Goal: Task Accomplishment & Management: Use online tool/utility

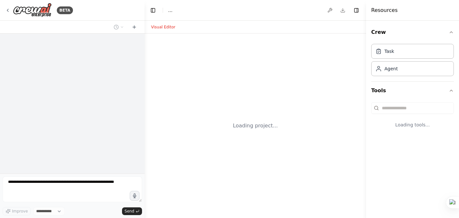
select select "****"
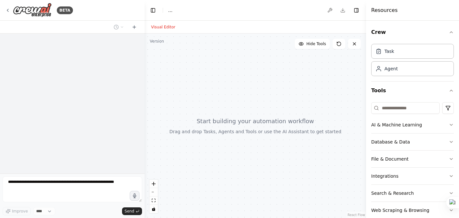
click at [243, 143] on div at bounding box center [256, 126] width 222 height 185
click at [448, 109] on html "BETA Improve **** Send Toggle Left Sidebar Studio ... Download Toggle Right Sid…" at bounding box center [229, 109] width 459 height 218
click at [329, 114] on html "BETA Improve **** Send Toggle Left Sidebar Studio ... Download Toggle Right Sid…" at bounding box center [229, 109] width 459 height 218
click at [378, 109] on icon at bounding box center [378, 109] width 1 height 1
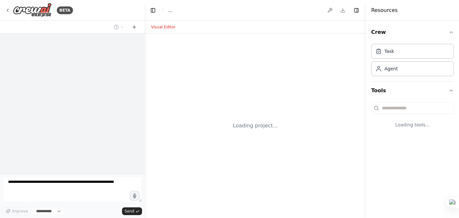
select select "****"
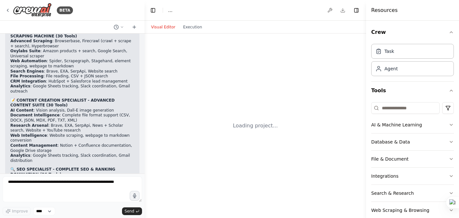
scroll to position [21769, 0]
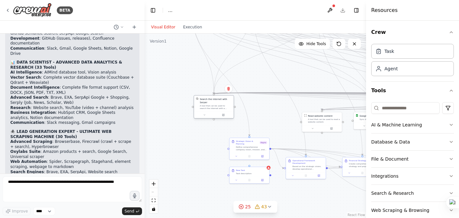
drag, startPoint x: 271, startPoint y: 122, endPoint x: 213, endPoint y: 105, distance: 60.6
click at [213, 105] on div "A tool that can be used to search the internet with a search_query. Supports di…" at bounding box center [216, 107] width 32 height 5
click at [150, 10] on button "Toggle Left Sidebar" at bounding box center [153, 10] width 9 height 9
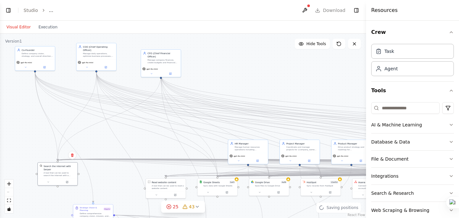
drag, startPoint x: 139, startPoint y: 122, endPoint x: 127, endPoint y: 188, distance: 67.5
click at [127, 188] on div ".deletable-edge-delete-btn { width: 20px; height: 20px; border: 0px solid #ffff…" at bounding box center [183, 126] width 366 height 185
drag, startPoint x: 250, startPoint y: 154, endPoint x: 236, endPoint y: 62, distance: 93.4
click at [236, 62] on div "gpt-4o-mini" at bounding box center [235, 67] width 40 height 11
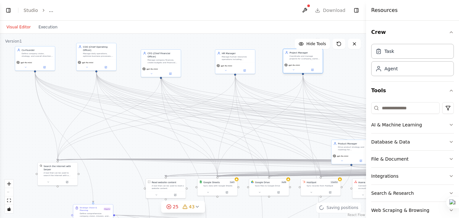
drag, startPoint x: 301, startPoint y: 147, endPoint x: 302, endPoint y: 57, distance: 90.4
click at [302, 57] on div "Coordinate and manage projects for {company_name}, ensuring timely delivery wit…" at bounding box center [305, 57] width 31 height 5
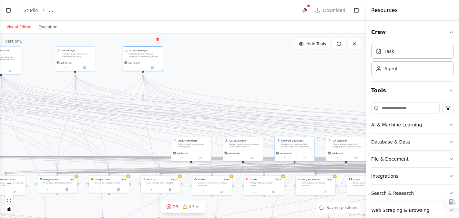
drag, startPoint x: 338, startPoint y: 85, endPoint x: 178, endPoint y: 82, distance: 160.2
click at [178, 82] on div ".deletable-edge-delete-btn { width: 20px; height: 20px; border: 0px solid #ffff…" at bounding box center [183, 126] width 366 height 185
drag, startPoint x: 193, startPoint y: 143, endPoint x: 204, endPoint y: 51, distance: 92.4
click at [204, 51] on div "Product Manager Drive product strategy and roadmap for {company_name}'s product…" at bounding box center [203, 52] width 31 height 9
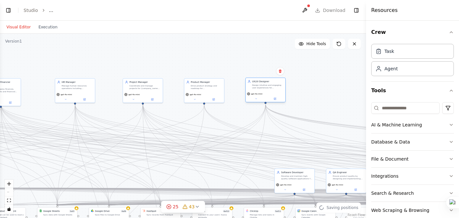
drag, startPoint x: 239, startPoint y: 146, endPoint x: 262, endPoint y: 86, distance: 64.5
click at [262, 86] on div "Design intuitive and engaging user experiences for {company_name}'s products, e…" at bounding box center [267, 86] width 31 height 5
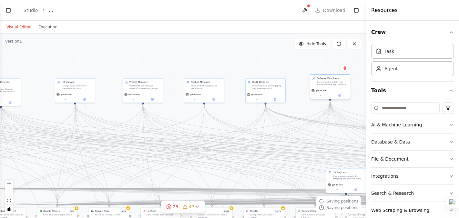
drag, startPoint x: 302, startPoint y: 173, endPoint x: 337, endPoint y: 78, distance: 101.8
click at [337, 78] on div "Software Developer" at bounding box center [332, 78] width 31 height 3
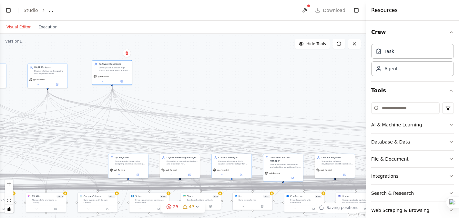
drag, startPoint x: 298, startPoint y: 67, endPoint x: 80, endPoint y: 52, distance: 218.5
click at [80, 52] on div ".deletable-edge-delete-btn { width: 20px; height: 20px; border: 0px solid #ffff…" at bounding box center [183, 126] width 366 height 185
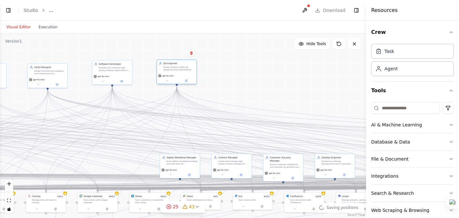
drag, startPoint x: 137, startPoint y: 165, endPoint x: 184, endPoint y: 72, distance: 105.0
click at [184, 72] on div "QA Engineer Ensure product quality by designing and implementing comprehensive …" at bounding box center [177, 66] width 40 height 13
drag, startPoint x: 182, startPoint y: 166, endPoint x: 246, endPoint y: 72, distance: 113.5
click at [246, 72] on div "Digital Marketing Manager Drive digital marketing strategy and execution for {c…" at bounding box center [245, 66] width 40 height 13
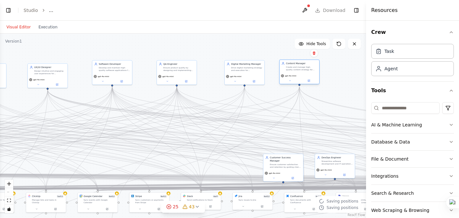
drag, startPoint x: 231, startPoint y: 160, endPoint x: 300, endPoint y: 66, distance: 117.2
click at [300, 66] on div "Create and manage high-quality content strategy for {company_name}, developing …" at bounding box center [301, 68] width 31 height 5
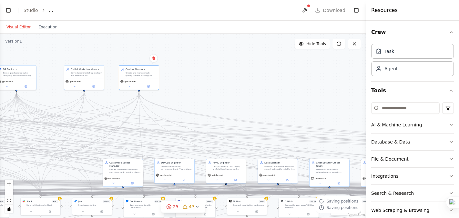
drag, startPoint x: 258, startPoint y: 52, endPoint x: 98, endPoint y: 57, distance: 160.6
click at [98, 57] on div ".deletable-edge-delete-btn { width: 20px; height: 20px; border: 0px solid #ffff…" at bounding box center [183, 126] width 366 height 185
drag, startPoint x: 122, startPoint y: 166, endPoint x: 202, endPoint y: 73, distance: 122.4
click at [202, 74] on div "Ensure customer satisfaction and retention by guiding clients through successfu…" at bounding box center [205, 76] width 31 height 5
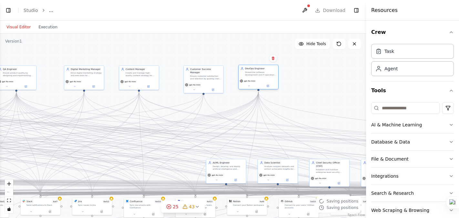
drag, startPoint x: 173, startPoint y: 168, endPoint x: 257, endPoint y: 73, distance: 126.3
click at [257, 73] on div "Streamline software development and IT operations for {company_name}, ensuring …" at bounding box center [260, 73] width 31 height 5
drag, startPoint x: 228, startPoint y: 166, endPoint x: 313, endPoint y: 73, distance: 125.5
click at [313, 73] on div "Design, develop, and deploy artificial intelligence and machine learning models…" at bounding box center [312, 73] width 31 height 5
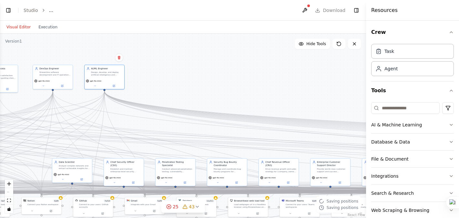
drag, startPoint x: 282, startPoint y: 61, endPoint x: 76, endPoint y: 61, distance: 205.7
click at [76, 61] on div ".deletable-edge-delete-btn { width: 20px; height: 20px; border: 0px solid #ffff…" at bounding box center [183, 126] width 366 height 185
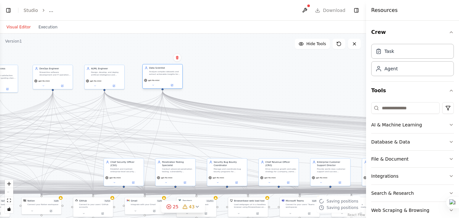
drag, startPoint x: 67, startPoint y: 173, endPoint x: 156, endPoint y: 79, distance: 129.5
click at [156, 79] on div "gpt-4o-mini" at bounding box center [152, 80] width 16 height 3
drag, startPoint x: 125, startPoint y: 169, endPoint x: 232, endPoint y: 74, distance: 142.5
click at [232, 74] on div "Establish and maintain enterprise-level security architecture for {company_name…" at bounding box center [232, 76] width 31 height 5
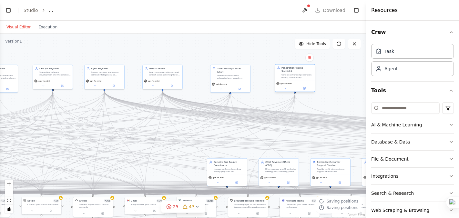
drag, startPoint x: 178, startPoint y: 167, endPoint x: 296, endPoint y: 72, distance: 151.9
click at [296, 72] on div "Penetration Testing Specialist Conduct advanced penetration testing, vulnerabil…" at bounding box center [297, 73] width 31 height 12
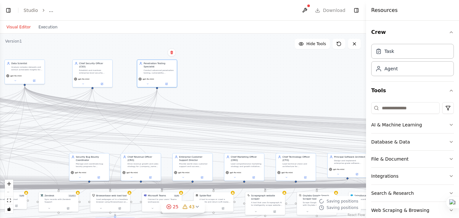
drag, startPoint x: 260, startPoint y: 57, endPoint x: 120, endPoint y: 51, distance: 139.3
click at [120, 51] on div ".deletable-edge-delete-btn { width: 20px; height: 20px; border: 0px solid #ffff…" at bounding box center [183, 126] width 366 height 185
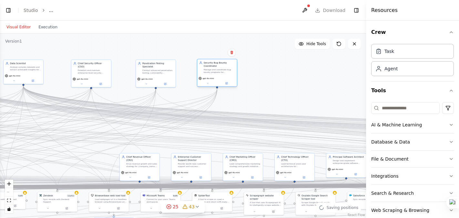
drag, startPoint x: 88, startPoint y: 161, endPoint x: 218, endPoint y: 67, distance: 160.6
click at [218, 67] on div "Security Bug Bounty Coordinator Manage and coordinate bug bounty programs for {…" at bounding box center [219, 67] width 31 height 12
drag, startPoint x: 139, startPoint y: 164, endPoint x: 275, endPoint y: 71, distance: 164.8
click at [275, 71] on div "Chief Revenue Officer (CRO) Drive revenue growth and sales strategy for {compan…" at bounding box center [275, 67] width 40 height 16
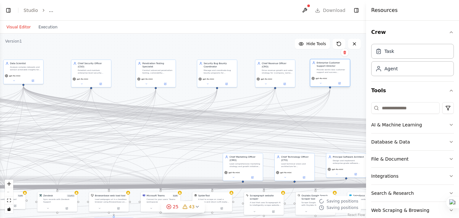
drag, startPoint x: 190, startPoint y: 165, endPoint x: 329, endPoint y: 71, distance: 168.5
click at [329, 71] on div "Provide world-class customer support and success management for {company_name},…" at bounding box center [332, 70] width 31 height 5
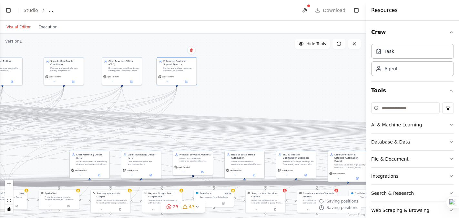
drag, startPoint x: 282, startPoint y: 52, endPoint x: 128, endPoint y: 49, distance: 153.4
click at [128, 49] on div ".deletable-edge-delete-btn { width: 20px; height: 20px; border: 0px solid #ffff…" at bounding box center [183, 126] width 366 height 185
drag, startPoint x: 88, startPoint y: 159, endPoint x: 239, endPoint y: 67, distance: 176.8
click at [239, 67] on div "Chief Marketing Officer (CMO) Lead comprehensive marketing strategy and growth …" at bounding box center [243, 65] width 31 height 12
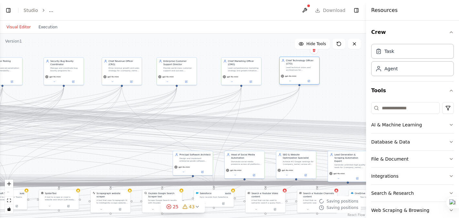
drag, startPoint x: 144, startPoint y: 160, endPoint x: 301, endPoint y: 66, distance: 182.7
click at [301, 66] on div "Chief Technology Officer (CTO) Lead technical vision and architecture for {comp…" at bounding box center [301, 65] width 31 height 12
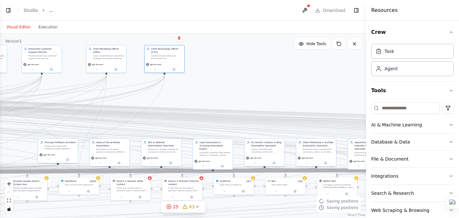
drag, startPoint x: 314, startPoint y: 99, endPoint x: 179, endPoint y: 87, distance: 135.6
click at [179, 87] on div ".deletable-edge-delete-btn { width: 20px; height: 20px; border: 0px solid #ffff…" at bounding box center [183, 126] width 366 height 185
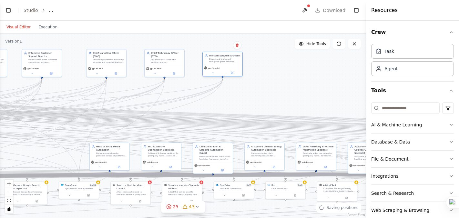
drag, startPoint x: 59, startPoint y: 148, endPoint x: 223, endPoint y: 61, distance: 186.1
click at [223, 61] on div "Design and implement enterprise-grade software architecture for {company_name},…" at bounding box center [224, 60] width 31 height 5
drag, startPoint x: 112, startPoint y: 153, endPoint x: 279, endPoint y: 61, distance: 190.7
click at [279, 61] on div "Dominate social media presence across all platforms for {company_name}, automat…" at bounding box center [279, 60] width 31 height 5
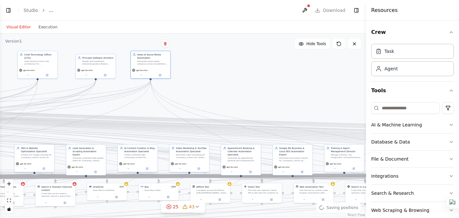
drag, startPoint x: 240, startPoint y: 49, endPoint x: 113, endPoint y: 50, distance: 126.9
click at [113, 50] on div ".deletable-edge-delete-btn { width: 20px; height: 20px; border: 0px solid #ffff…" at bounding box center [183, 126] width 366 height 185
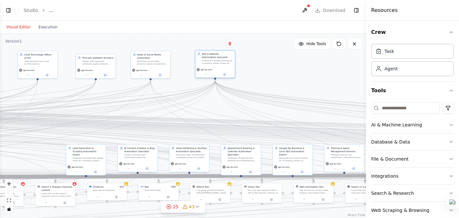
drag, startPoint x: 40, startPoint y: 156, endPoint x: 221, endPoint y: 62, distance: 204.5
click at [221, 62] on div "Achieve #1 Google rankings for {company_name} across all target keywords, imple…" at bounding box center [217, 61] width 31 height 5
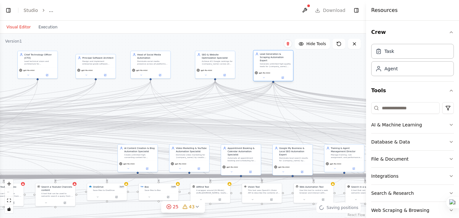
drag, startPoint x: 92, startPoint y: 154, endPoint x: 281, endPoint y: 60, distance: 210.7
click at [281, 63] on div "Generate unlimited high-quality leads for {company_name} through advanced web s…" at bounding box center [275, 65] width 31 height 5
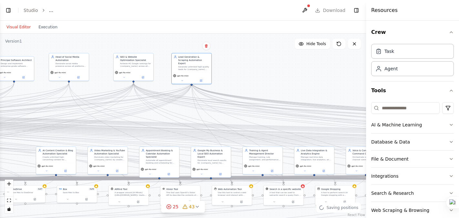
drag, startPoint x: 251, startPoint y: 44, endPoint x: 170, endPoint y: 47, distance: 81.7
click at [170, 47] on div ".deletable-edge-delete-btn { width: 20px; height: 20px; border: 0px solid #ffff…" at bounding box center [183, 126] width 366 height 185
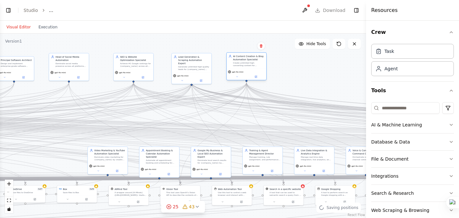
drag, startPoint x: 59, startPoint y: 154, endPoint x: 249, endPoint y: 61, distance: 211.6
click at [249, 61] on div "AI Content Creation & Blog Automation Specialist" at bounding box center [248, 58] width 31 height 6
drag, startPoint x: 107, startPoint y: 160, endPoint x: 303, endPoint y: 67, distance: 216.8
click at [303, 67] on div "Dominate video marketing for {company_name} by creating viral video content, au…" at bounding box center [306, 64] width 31 height 5
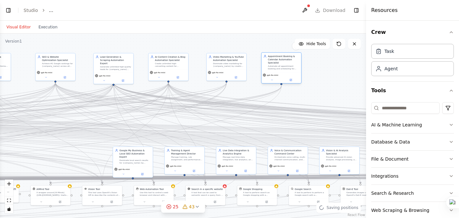
drag, startPoint x: 166, startPoint y: 157, endPoint x: 288, endPoint y: 65, distance: 153.5
click at [288, 65] on div "Appointment Booking & Calendar Automation Specialist Automate all appointment b…" at bounding box center [283, 63] width 31 height 16
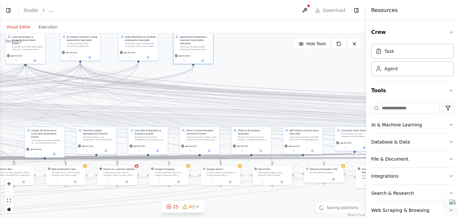
drag, startPoint x: 323, startPoint y: 79, endPoint x: 234, endPoint y: 59, distance: 90.4
click at [234, 59] on div ".deletable-edge-delete-btn { width: 20px; height: 20px; border: 0px solid #ffff…" at bounding box center [183, 126] width 366 height 185
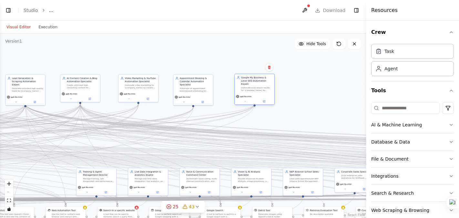
drag, startPoint x: 40, startPoint y: 139, endPoint x: 250, endPoint y: 87, distance: 217.1
click at [250, 87] on div "Dominate local search results for {company_name} by automating Google My Busine…" at bounding box center [256, 89] width 31 height 5
drag, startPoint x: 104, startPoint y: 178, endPoint x: 321, endPoint y: 84, distance: 236.5
click at [321, 84] on div "Manage training, rule assignment, and performance optimization for 2000+ agents…" at bounding box center [314, 85] width 31 height 5
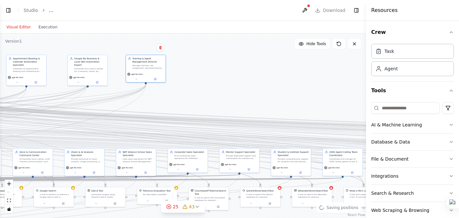
drag, startPoint x: 273, startPoint y: 58, endPoint x: 106, endPoint y: 38, distance: 168.1
click at [106, 38] on div ".deletable-edge-delete-btn { width: 20px; height: 20px; border: 0px solid #ffff…" at bounding box center [183, 126] width 366 height 185
drag, startPoint x: 25, startPoint y: 156, endPoint x: 198, endPoint y: 62, distance: 196.7
click at [198, 62] on div "Voice & Communication Command Center" at bounding box center [206, 60] width 31 height 6
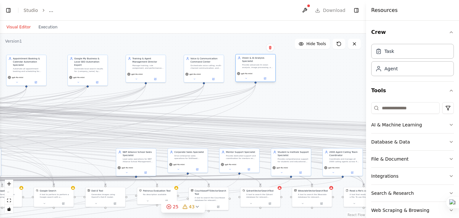
drag, startPoint x: 87, startPoint y: 154, endPoint x: 259, endPoint y: 60, distance: 196.6
click at [259, 60] on div "Vision & AI Analysis Specialist" at bounding box center [257, 60] width 31 height 6
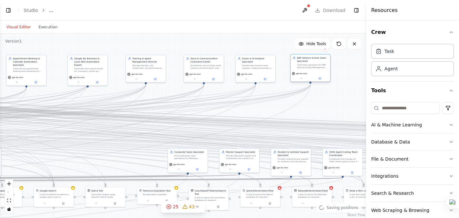
drag, startPoint x: 140, startPoint y: 161, endPoint x: 316, endPoint y: 67, distance: 198.9
click at [316, 67] on div "Lead sales operations for NEP Alliance School Management System to educational …" at bounding box center [312, 66] width 31 height 5
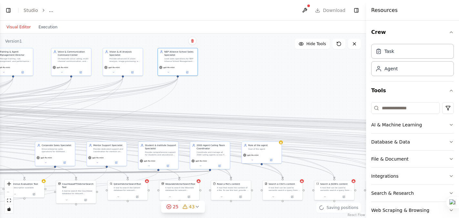
drag, startPoint x: 326, startPoint y: 102, endPoint x: 193, endPoint y: 95, distance: 132.9
click at [193, 95] on div ".deletable-edge-delete-btn { width: 20px; height: 20px; border: 0px solid #ffff…" at bounding box center [183, 126] width 366 height 185
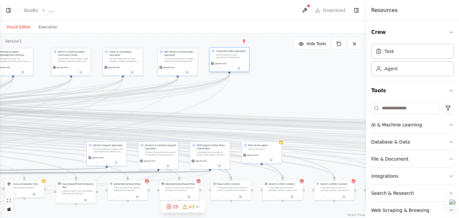
drag, startPoint x: 56, startPoint y: 154, endPoint x: 231, endPoint y: 60, distance: 198.9
click at [231, 60] on div "Corporate Sales Specialist Drive enterprise sales operations for Skillheed plat…" at bounding box center [229, 59] width 40 height 25
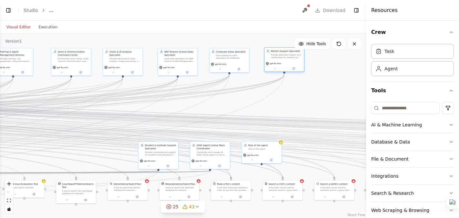
drag, startPoint x: 113, startPoint y: 154, endPoint x: 289, endPoint y: 60, distance: 199.4
click at [289, 60] on div "Mentor Support Specialist Provide dedicated support and coordination for mentor…" at bounding box center [285, 54] width 40 height 13
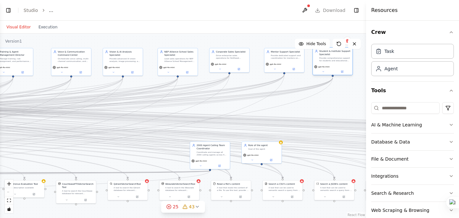
drag, startPoint x: 158, startPoint y: 156, endPoint x: 331, endPoint y: 63, distance: 196.1
click at [331, 63] on div "Student & Institute Support Specialist Provide comprehensive support for studen…" at bounding box center [333, 56] width 40 height 16
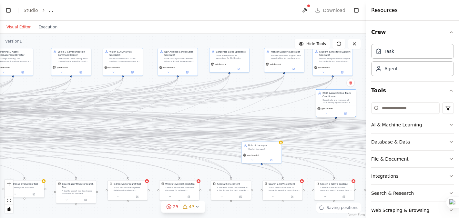
drag, startPoint x: 218, startPoint y: 148, endPoint x: 345, endPoint y: 95, distance: 137.0
click at [345, 95] on div "2000 Agent Calling Team Coordinator" at bounding box center [338, 95] width 31 height 6
drag, startPoint x: 300, startPoint y: 101, endPoint x: 301, endPoint y: 110, distance: 9.8
click at [301, 110] on div ".deletable-edge-delete-btn { width: 20px; height: 20px; border: 0px solid #ffff…" at bounding box center [183, 126] width 366 height 185
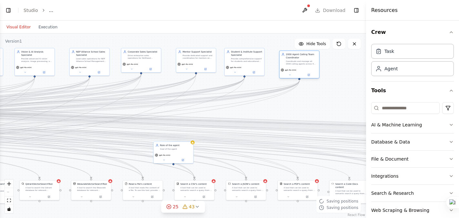
drag, startPoint x: 338, startPoint y: 105, endPoint x: 301, endPoint y: 65, distance: 55.1
click at [301, 65] on div "2000 Agent Calling Team Coordinator Coordinate and manage all 2000 calling agen…" at bounding box center [300, 59] width 40 height 16
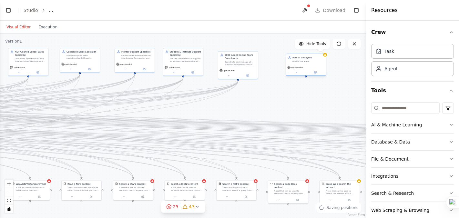
drag, startPoint x: 179, startPoint y: 151, endPoint x: 312, endPoint y: 65, distance: 158.1
click at [312, 65] on div "Role of the agent Goal of the agent gpt-4o-mini" at bounding box center [306, 65] width 40 height 22
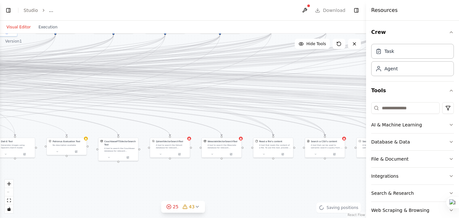
drag, startPoint x: 267, startPoint y: 104, endPoint x: 459, endPoint y: 61, distance: 196.5
click at [459, 61] on html "BETA import os from crewai import Agent, Task, Crew, Process from crewai_tools …" at bounding box center [229, 109] width 459 height 218
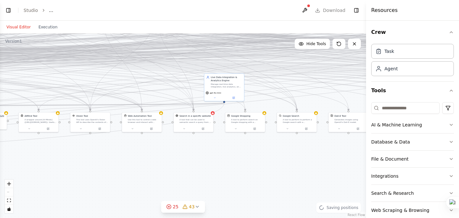
drag, startPoint x: 125, startPoint y: 188, endPoint x: 459, endPoint y: 163, distance: 334.6
click at [459, 163] on html "BETA import os from crewai import Agent, Task, Crew, Process from crewai_tools …" at bounding box center [229, 109] width 459 height 218
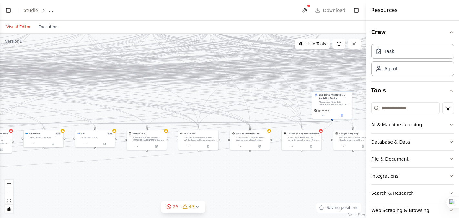
drag, startPoint x: 205, startPoint y: 163, endPoint x: 314, endPoint y: 181, distance: 109.6
click at [314, 181] on div ".deletable-edge-delete-btn { width: 20px; height: 20px; border: 0px solid #ffff…" at bounding box center [183, 126] width 366 height 185
drag, startPoint x: 332, startPoint y: 107, endPoint x: 288, endPoint y: 196, distance: 99.1
click at [288, 196] on div "Live Data Integration & Analytics Engine Manage real-time data integration, liv…" at bounding box center [290, 195] width 40 height 28
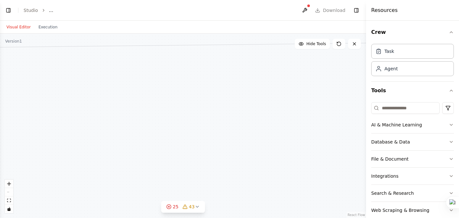
drag, startPoint x: 110, startPoint y: 171, endPoint x: 459, endPoint y: -5, distance: 390.7
click at [459, 0] on html "BETA import os from crewai import Agent, Task, Crew, Process from crewai_tools …" at bounding box center [229, 109] width 459 height 218
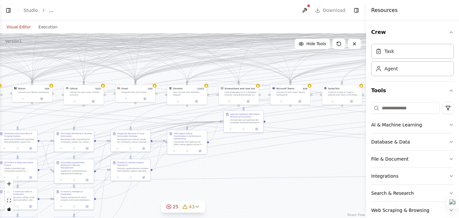
drag, startPoint x: 199, startPoint y: 105, endPoint x: 459, endPoint y: 236, distance: 291.0
click at [459, 218] on html "BETA import os from crewai import Agent, Task, Crew, Process from crewai_tools …" at bounding box center [229, 109] width 459 height 218
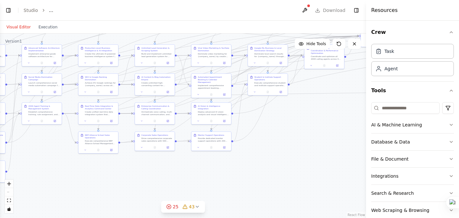
drag, startPoint x: 259, startPoint y: 196, endPoint x: 397, endPoint y: 110, distance: 161.8
click at [397, 110] on div "BETA import os from crewai import Agent, Task, Crew, Process from crewai_tools …" at bounding box center [229, 109] width 459 height 218
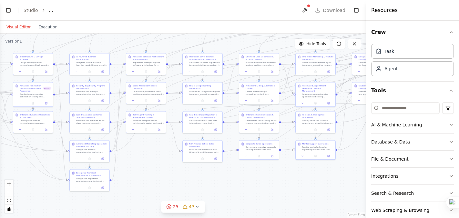
drag, startPoint x: 289, startPoint y: 139, endPoint x: 396, endPoint y: 148, distance: 107.6
click at [396, 148] on div "BETA import os from crewai import Agent, Task, Crew, Process from crewai_tools …" at bounding box center [229, 109] width 459 height 218
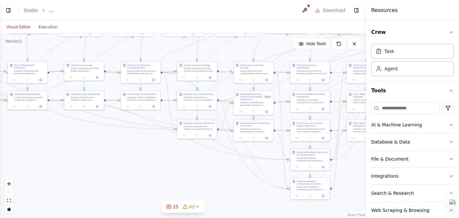
drag, startPoint x: 138, startPoint y: 174, endPoint x: 368, endPoint y: 182, distance: 229.8
click at [368, 182] on div "BETA import os from crewai import Agent, Task, Crew, Process from crewai_tools …" at bounding box center [229, 109] width 459 height 218
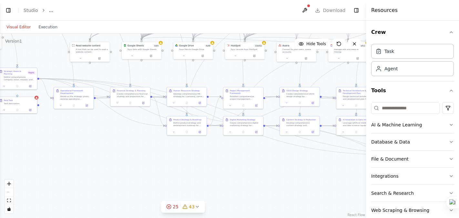
drag, startPoint x: 145, startPoint y: 164, endPoint x: 348, endPoint y: 190, distance: 205.4
click at [348, 190] on div ".deletable-edge-delete-btn { width: 20px; height: 20px; border: 0px solid #ffff…" at bounding box center [183, 126] width 366 height 185
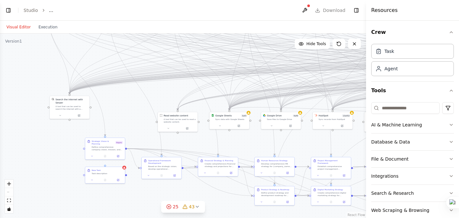
drag, startPoint x: 180, startPoint y: 173, endPoint x: 267, endPoint y: 243, distance: 112.4
click at [267, 218] on html "BETA import os from crewai import Agent, Task, Crew, Process from crewai_tools …" at bounding box center [229, 109] width 459 height 218
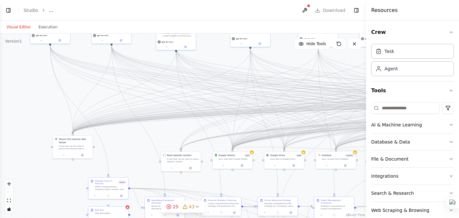
drag, startPoint x: 136, startPoint y: 115, endPoint x: 139, endPoint y: 154, distance: 39.9
click at [139, 154] on div ".deletable-edge-delete-btn { width: 20px; height: 20px; border: 0px solid #ffff…" at bounding box center [183, 126] width 366 height 185
click at [94, 181] on div "Strategic Vision & Planning Async Define comprehensive company vision, mission,…" at bounding box center [108, 184] width 36 height 11
click at [57, 179] on div ".deletable-edge-delete-btn { width: 20px; height: 20px; border: 0px solid #ffff…" at bounding box center [183, 126] width 366 height 185
click at [9, 9] on button "Toggle Left Sidebar" at bounding box center [8, 10] width 9 height 9
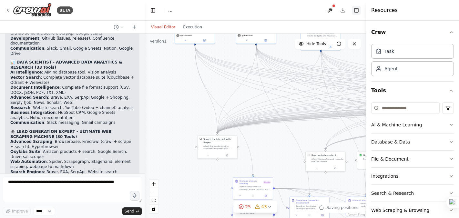
click at [356, 10] on button "Toggle Right Sidebar" at bounding box center [356, 10] width 9 height 9
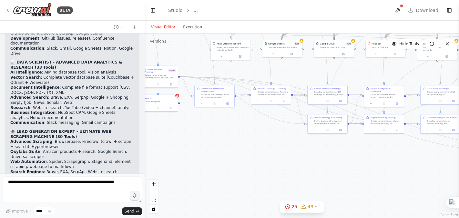
drag, startPoint x: 283, startPoint y: 150, endPoint x: 187, endPoint y: 38, distance: 147.1
click at [187, 38] on div ".deletable-edge-delete-btn { width: 20px; height: 20px; border: 0px solid #ffff…" at bounding box center [302, 126] width 315 height 185
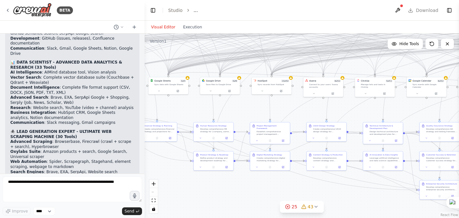
drag, startPoint x: 301, startPoint y: 148, endPoint x: 187, endPoint y: 185, distance: 119.7
click at [187, 185] on div ".deletable-edge-delete-btn { width: 20px; height: 20px; border: 0px solid #ffff…" at bounding box center [302, 126] width 315 height 185
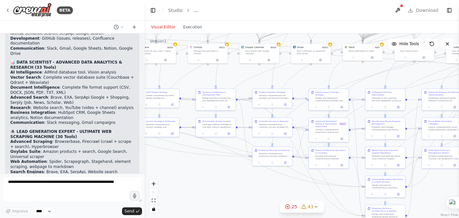
drag, startPoint x: 367, startPoint y: 205, endPoint x: 200, endPoint y: 171, distance: 170.6
click at [200, 171] on div ".deletable-edge-delete-btn { width: 20px; height: 20px; border: 0px solid #ffff…" at bounding box center [302, 126] width 315 height 185
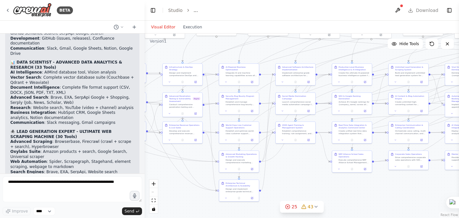
drag, startPoint x: 263, startPoint y: 187, endPoint x: 117, endPoint y: 162, distance: 148.5
click at [117, 162] on div "BETA import os from crewai import Agent, Task, Crew, Process from crewai_tools …" at bounding box center [229, 109] width 459 height 218
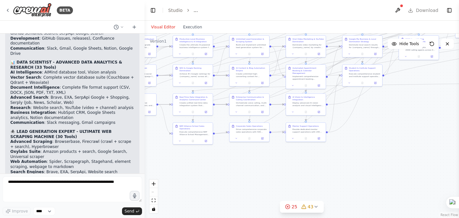
drag, startPoint x: 352, startPoint y: 193, endPoint x: 192, endPoint y: 165, distance: 163.0
click at [192, 165] on div ".deletable-edge-delete-btn { width: 20px; height: 20px; border: 0px solid #ffff…" at bounding box center [302, 126] width 315 height 185
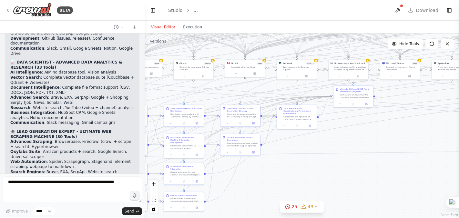
drag, startPoint x: 377, startPoint y: 140, endPoint x: 256, endPoint y: 210, distance: 139.3
click at [256, 210] on div ".deletable-edge-delete-btn { width: 20px; height: 20px; border: 0px solid #ffff…" at bounding box center [302, 126] width 315 height 185
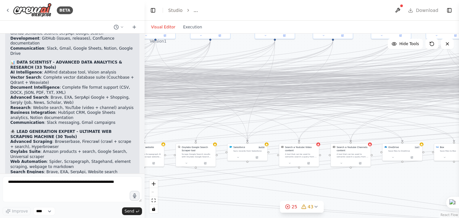
drag, startPoint x: 354, startPoint y: 159, endPoint x: -6, endPoint y: 243, distance: 369.1
click at [0, 218] on html "BETA import os from crewai import Agent, Task, Crew, Process from crewai_tools …" at bounding box center [229, 109] width 459 height 218
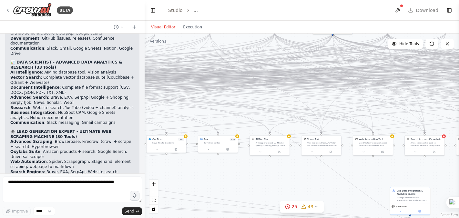
drag, startPoint x: 419, startPoint y: 173, endPoint x: 182, endPoint y: 165, distance: 236.2
click at [182, 165] on div ".deletable-edge-delete-btn { width: 20px; height: 20px; border: 0px solid #ffff…" at bounding box center [302, 126] width 315 height 185
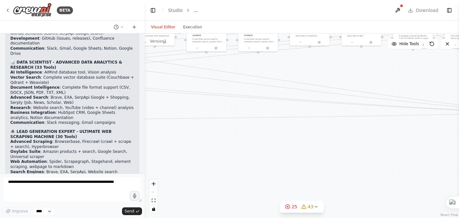
drag, startPoint x: 316, startPoint y: 181, endPoint x: 459, endPoint y: 74, distance: 179.0
click at [459, 74] on html "BETA import os from crewai import Agent, Task, Crew, Process from crewai_tools …" at bounding box center [229, 109] width 459 height 218
click at [318, 207] on icon at bounding box center [316, 206] width 5 height 5
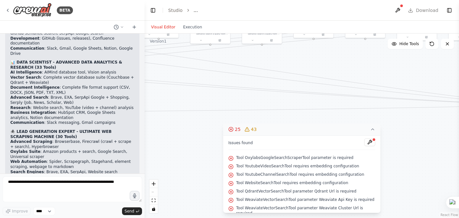
drag, startPoint x: 184, startPoint y: 141, endPoint x: 188, endPoint y: 133, distance: 8.7
click at [188, 133] on div ".deletable-edge-delete-btn { width: 20px; height: 20px; border: 0px solid #ffff…" at bounding box center [302, 126] width 315 height 185
drag, startPoint x: 205, startPoint y: 134, endPoint x: 459, endPoint y: 78, distance: 260.2
click at [459, 78] on html "BETA import os from crewai import Agent, Task, Crew, Process from crewai_tools …" at bounding box center [229, 109] width 459 height 218
drag, startPoint x: 245, startPoint y: 114, endPoint x: 459, endPoint y: 129, distance: 214.7
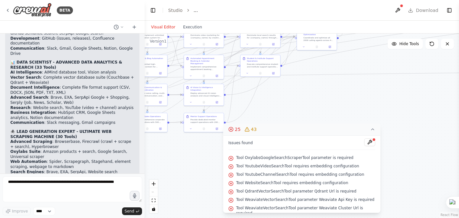
click at [459, 129] on html "BETA import os from crewai import Agent, Task, Crew, Process from crewai_tools …" at bounding box center [229, 109] width 459 height 218
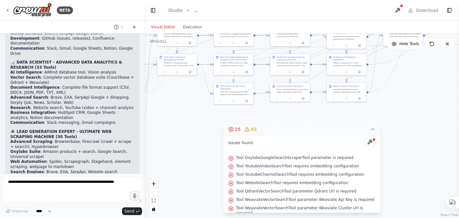
drag, startPoint x: 285, startPoint y: 108, endPoint x: 428, endPoint y: 76, distance: 146.6
click at [428, 76] on div ".deletable-edge-delete-btn { width: 20px; height: 20px; border: 0px solid #ffff…" at bounding box center [302, 126] width 315 height 185
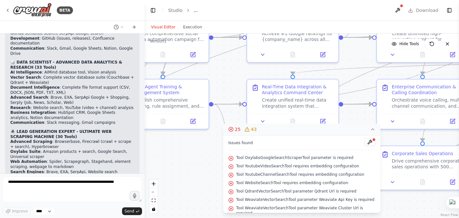
drag, startPoint x: 188, startPoint y: 108, endPoint x: 189, endPoint y: 205, distance: 97.9
click at [189, 205] on div ".deletable-edge-delete-btn { width: 20px; height: 20px; border: 0px solid #ffff…" at bounding box center [302, 126] width 315 height 185
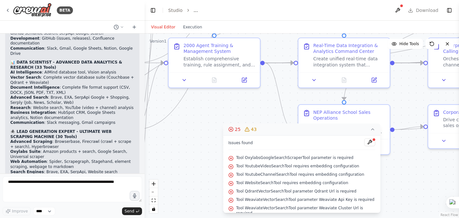
drag, startPoint x: 225, startPoint y: 82, endPoint x: 276, endPoint y: 40, distance: 65.9
click at [276, 40] on div ".deletable-edge-delete-btn { width: 20px; height: 20px; border: 0px solid #ffff…" at bounding box center [302, 126] width 315 height 185
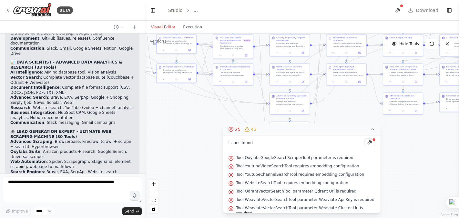
drag, startPoint x: 207, startPoint y: 113, endPoint x: 337, endPoint y: 103, distance: 130.6
click at [337, 103] on div ".deletable-edge-delete-btn { width: 20px; height: 20px; border: 0px solid #ffff…" at bounding box center [302, 126] width 315 height 185
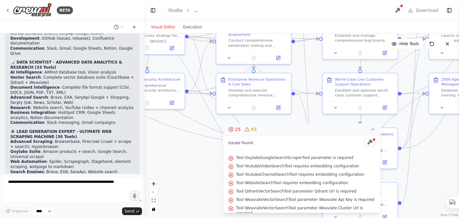
drag, startPoint x: 203, startPoint y: 122, endPoint x: 197, endPoint y: 184, distance: 62.3
click at [197, 184] on div ".deletable-edge-delete-btn { width: 20px; height: 20px; border: 0px solid #ffff…" at bounding box center [302, 126] width 315 height 185
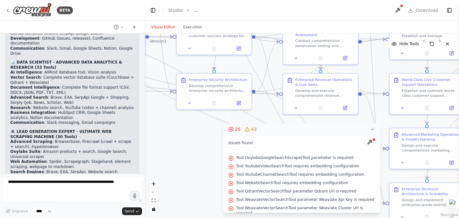
drag, startPoint x: 191, startPoint y: 139, endPoint x: 258, endPoint y: 140, distance: 66.9
click at [258, 140] on div "Version 1 Hide Tools .deletable-edge-delete-btn { width: 20px; height: 20px; bo…" at bounding box center [302, 126] width 315 height 185
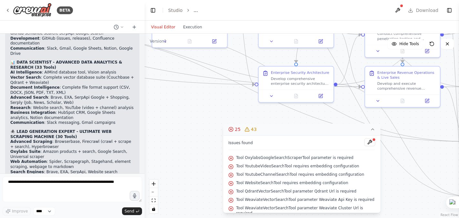
drag, startPoint x: 174, startPoint y: 133, endPoint x: 257, endPoint y: 126, distance: 83.6
click at [257, 126] on div "Version 1 Hide Tools .deletable-edge-delete-btn { width: 20px; height: 20px; bo…" at bounding box center [302, 126] width 315 height 185
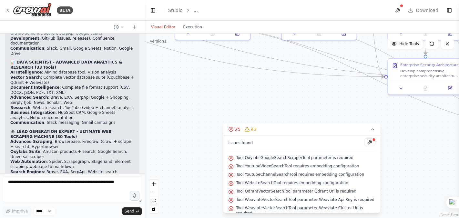
drag, startPoint x: 216, startPoint y: 110, endPoint x: 345, endPoint y: 101, distance: 129.2
click at [345, 101] on div ".deletable-edge-delete-btn { width: 20px; height: 20px; border: 0px solid #ffff…" at bounding box center [302, 126] width 315 height 185
click at [374, 129] on icon at bounding box center [372, 129] width 5 height 5
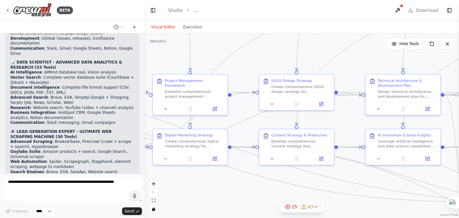
drag, startPoint x: 315, startPoint y: 115, endPoint x: 399, endPoint y: 242, distance: 151.6
click at [399, 218] on html "BETA import os from crewai import Agent, Task, Crew, Process from crewai_tools …" at bounding box center [229, 109] width 459 height 218
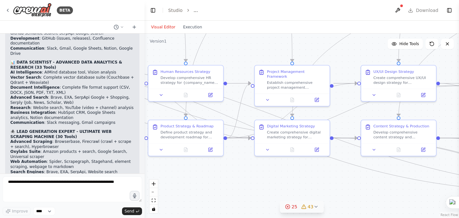
drag, startPoint x: 247, startPoint y: 200, endPoint x: 350, endPoint y: 190, distance: 103.2
click at [350, 190] on div ".deletable-edge-delete-btn { width: 20px; height: 20px; border: 0px solid #ffff…" at bounding box center [302, 126] width 315 height 185
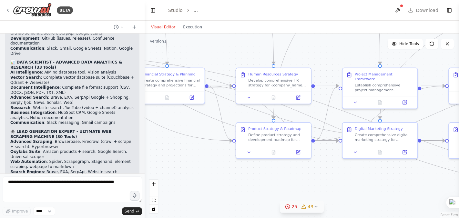
drag, startPoint x: 245, startPoint y: 184, endPoint x: 332, endPoint y: 188, distance: 87.3
click at [332, 188] on div ".deletable-edge-delete-btn { width: 20px; height: 20px; border: 0px solid #ffff…" at bounding box center [302, 126] width 315 height 185
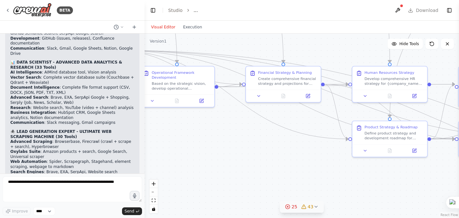
drag, startPoint x: 227, startPoint y: 181, endPoint x: 343, endPoint y: 180, distance: 116.3
click at [343, 180] on div ".deletable-edge-delete-btn { width: 20px; height: 20px; border: 0px solid #ffff…" at bounding box center [302, 126] width 315 height 185
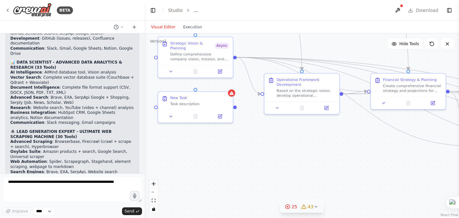
drag, startPoint x: 241, startPoint y: 151, endPoint x: 366, endPoint y: 158, distance: 125.2
click at [366, 158] on div ".deletable-edge-delete-btn { width: 20px; height: 20px; border: 0px solid #ffff…" at bounding box center [302, 126] width 315 height 185
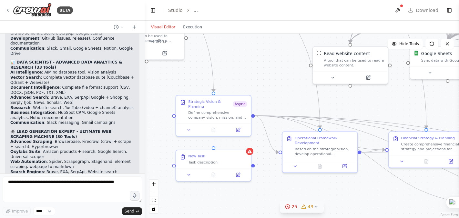
drag, startPoint x: 266, startPoint y: 150, endPoint x: 284, endPoint y: 208, distance: 61.2
click at [284, 208] on div "Version 1 Hide Tools .deletable-edge-delete-btn { width: 20px; height: 20px; bo…" at bounding box center [302, 126] width 315 height 185
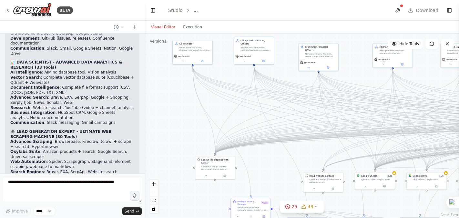
drag, startPoint x: 217, startPoint y: 80, endPoint x: 276, endPoint y: 186, distance: 121.3
click at [276, 186] on div ".deletable-edge-delete-btn { width: 20px; height: 20px; border: 0px solid #ffff…" at bounding box center [302, 126] width 315 height 185
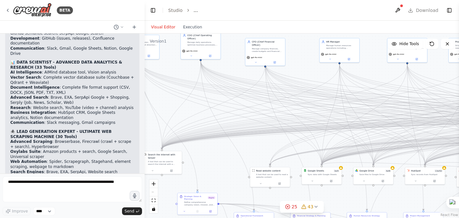
drag, startPoint x: 280, startPoint y: 173, endPoint x: 226, endPoint y: 168, distance: 53.9
click at [226, 168] on div ".deletable-edge-delete-btn { width: 20px; height: 20px; border: 0px solid #ffff…" at bounding box center [302, 126] width 315 height 185
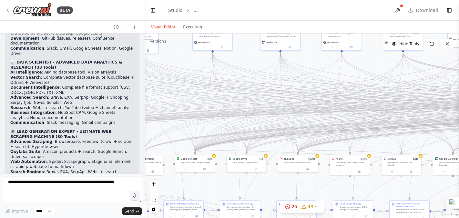
drag, startPoint x: 262, startPoint y: 151, endPoint x: 135, endPoint y: 140, distance: 127.2
click at [135, 140] on div "BETA import os from crewai import Agent, Task, Crew, Process from crewai_tools …" at bounding box center [229, 109] width 459 height 218
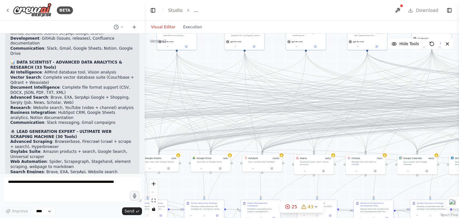
drag, startPoint x: 271, startPoint y: 185, endPoint x: 235, endPoint y: 184, distance: 35.9
click at [235, 184] on div ".deletable-edge-delete-btn { width: 20px; height: 20px; border: 0px solid #ffff…" at bounding box center [302, 126] width 315 height 185
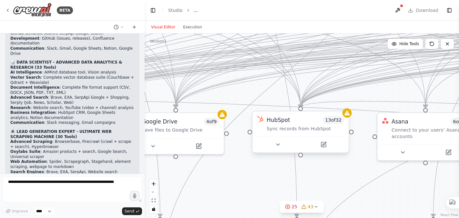
click at [337, 123] on span "13 of 32" at bounding box center [333, 120] width 21 height 8
click at [323, 145] on icon at bounding box center [325, 144] width 4 height 4
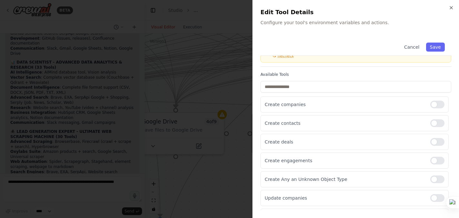
scroll to position [0, 0]
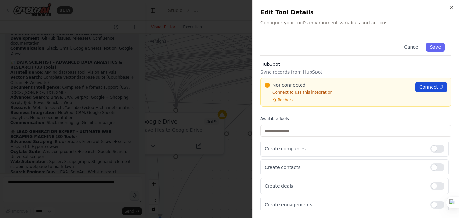
click at [424, 87] on span "Connect" at bounding box center [429, 87] width 19 height 6
click at [452, 7] on icon "button" at bounding box center [451, 7] width 5 height 5
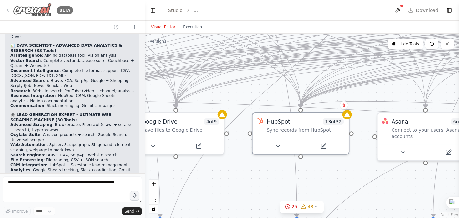
click at [18, 8] on img at bounding box center [32, 10] width 39 height 15
